Goal: Find specific page/section: Find specific page/section

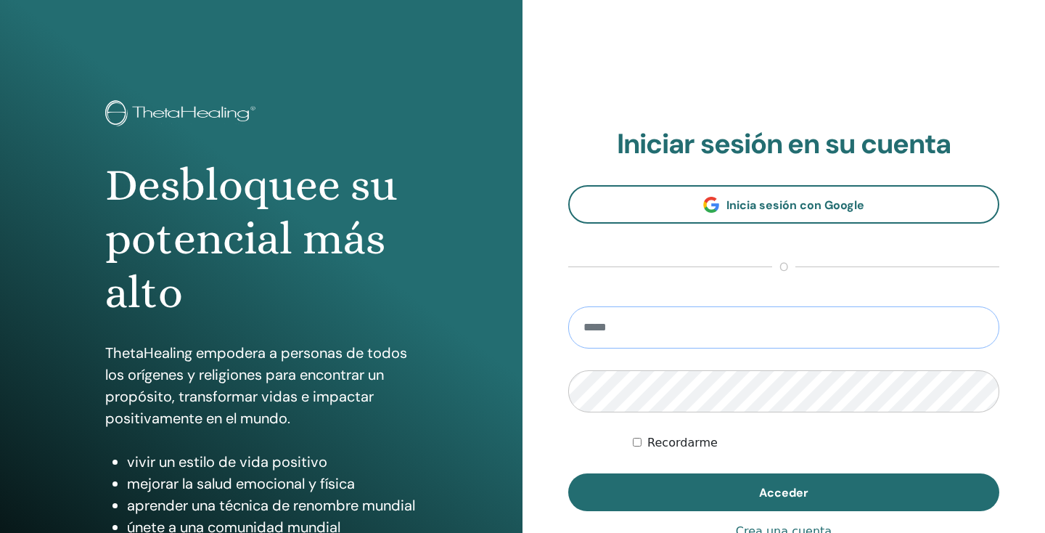
type input "**********"
click at [784, 492] on button "Acceder" at bounding box center [783, 492] width 431 height 38
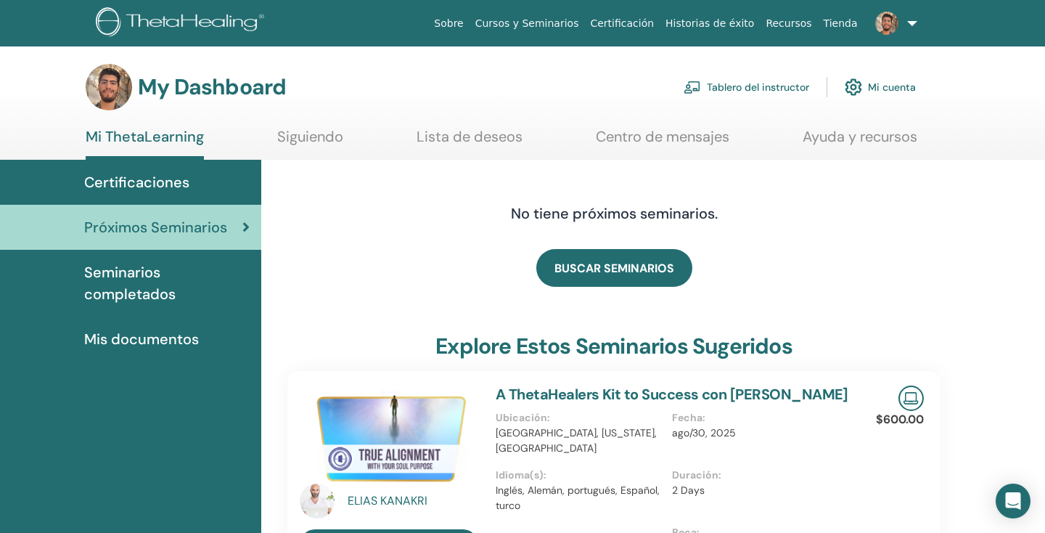
click at [413, 441] on img at bounding box center [389, 436] width 179 height 102
click at [451, 433] on img at bounding box center [389, 436] width 179 height 102
click at [169, 290] on span "Seminarios completados" at bounding box center [166, 283] width 165 height 44
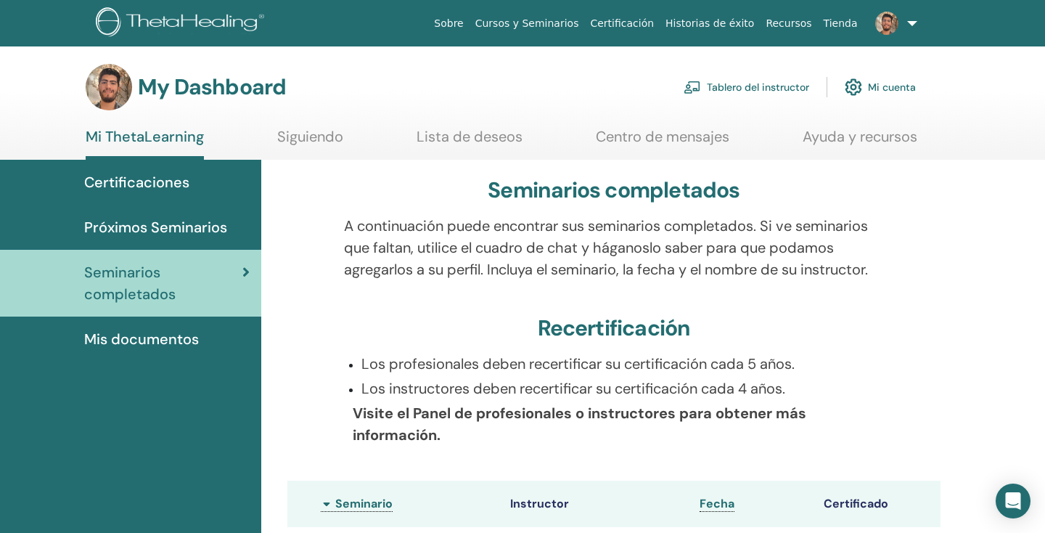
click at [886, 21] on img at bounding box center [886, 23] width 23 height 23
